Goal: Find specific page/section: Find specific page/section

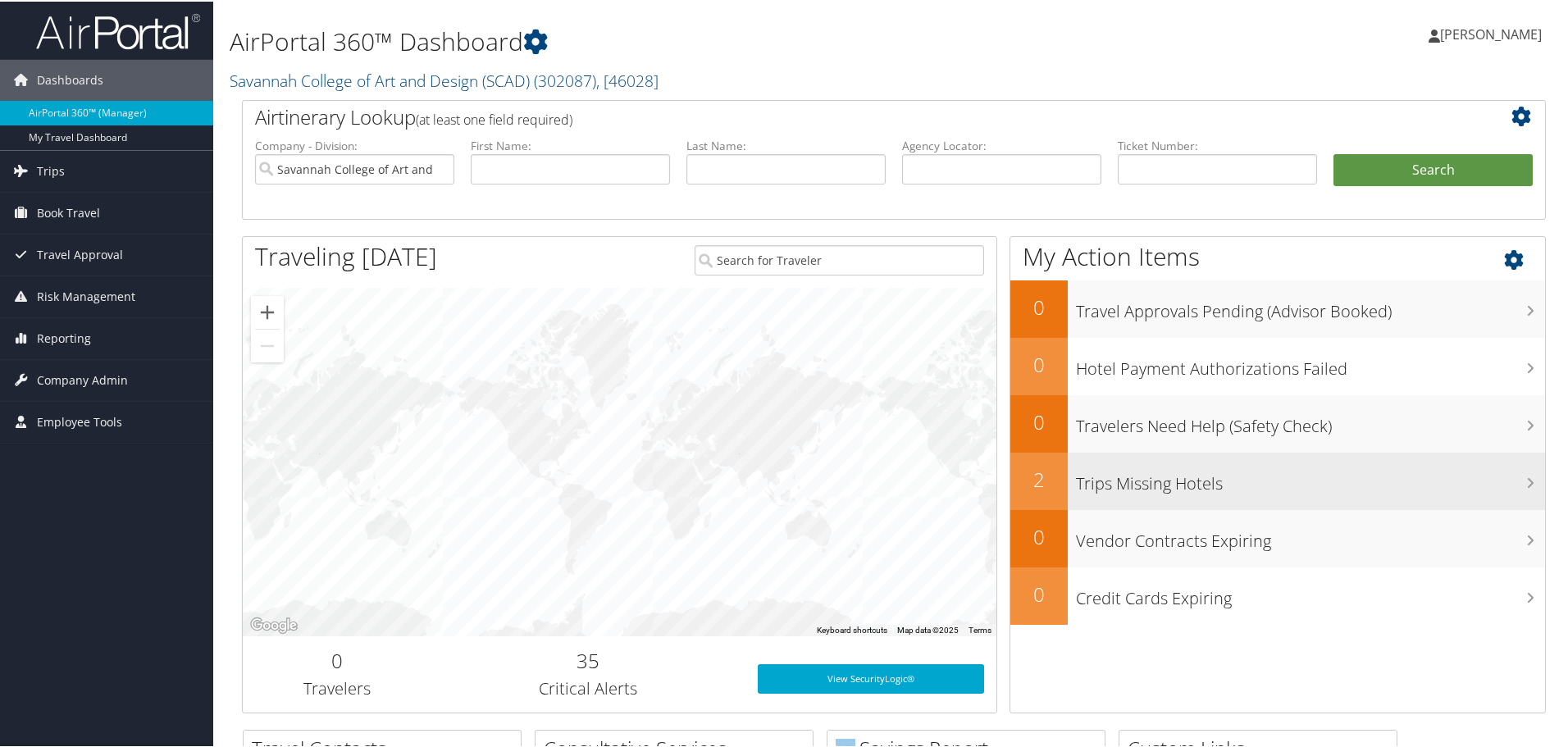
click at [1149, 489] on h3 "Trips Missing Hotels" at bounding box center [1311, 478] width 469 height 31
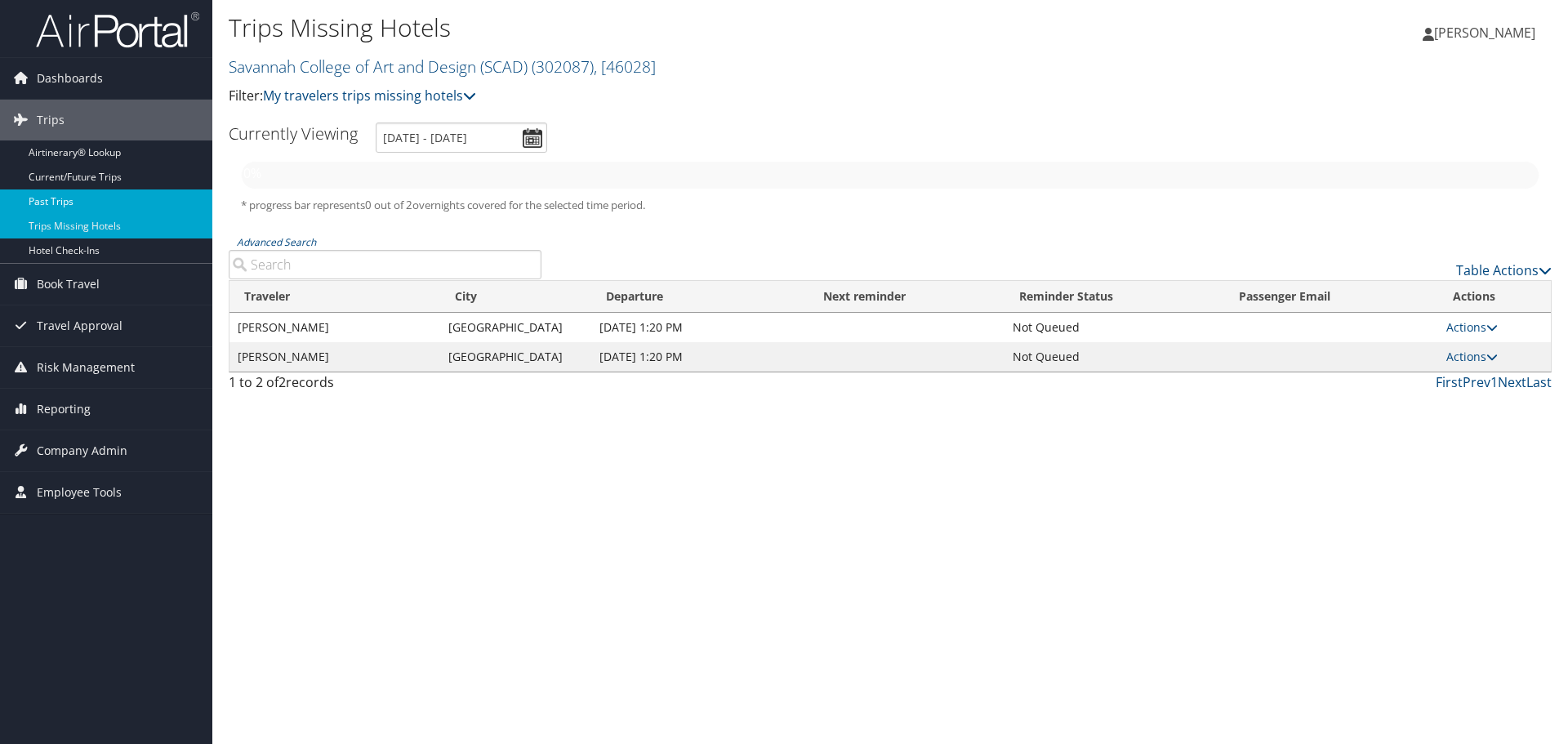
click at [66, 193] on link "Past Trips" at bounding box center [106, 202] width 212 height 24
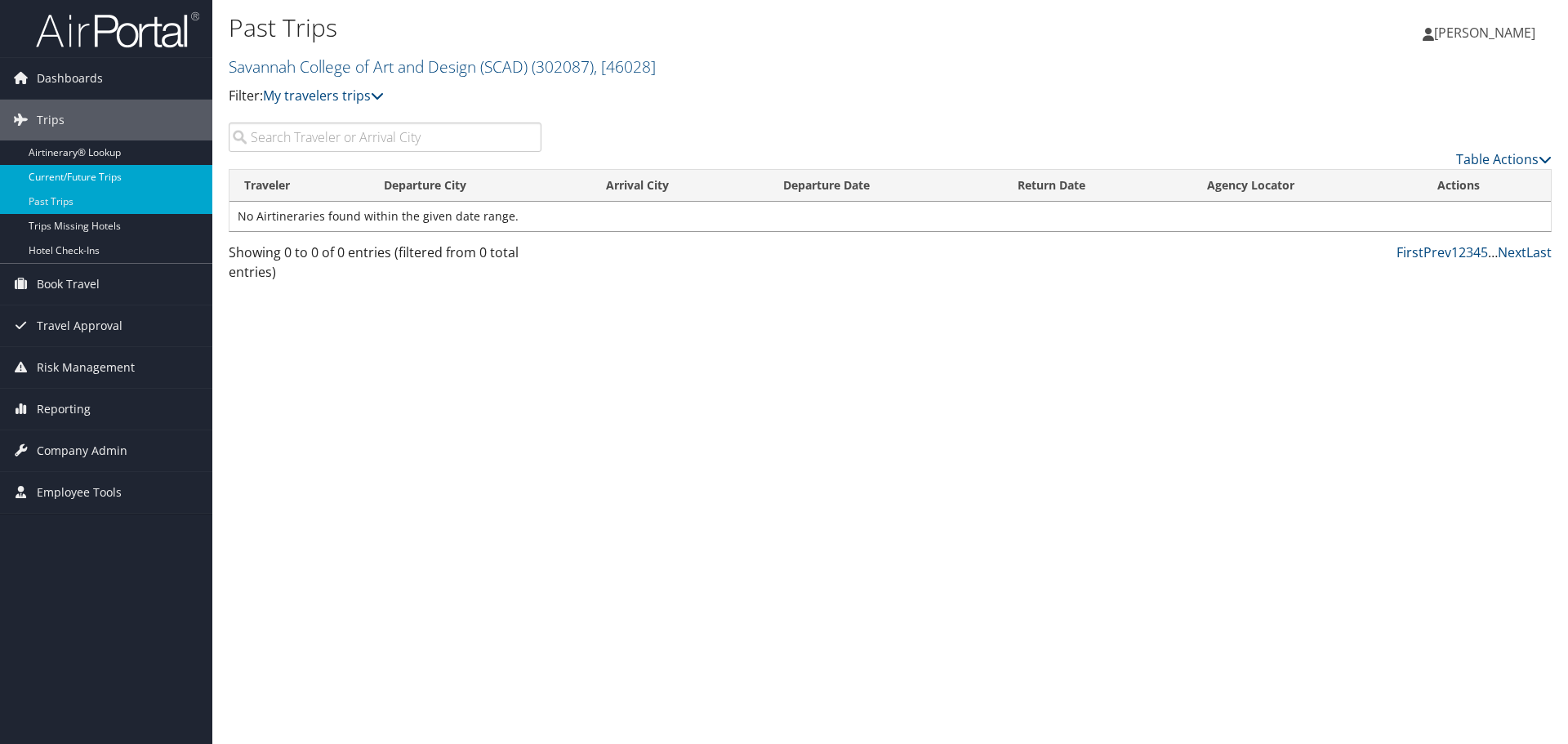
click at [93, 177] on link "Current/Future Trips" at bounding box center [106, 177] width 212 height 24
